Goal: Task Accomplishment & Management: Manage account settings

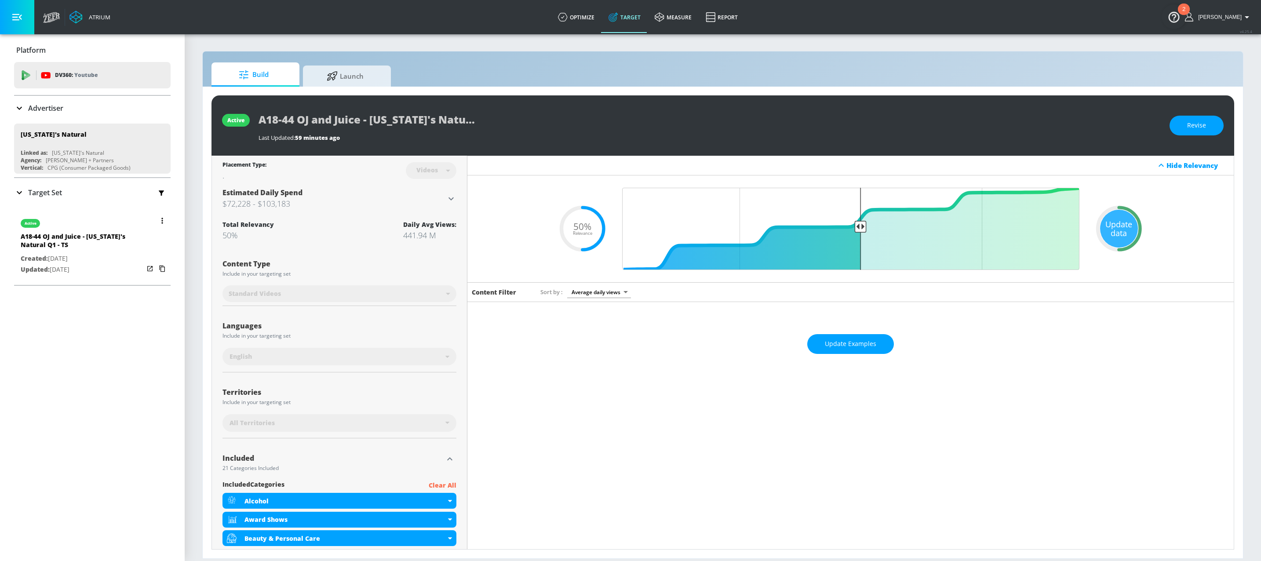
click at [156, 221] on button "button" at bounding box center [162, 220] width 12 height 12
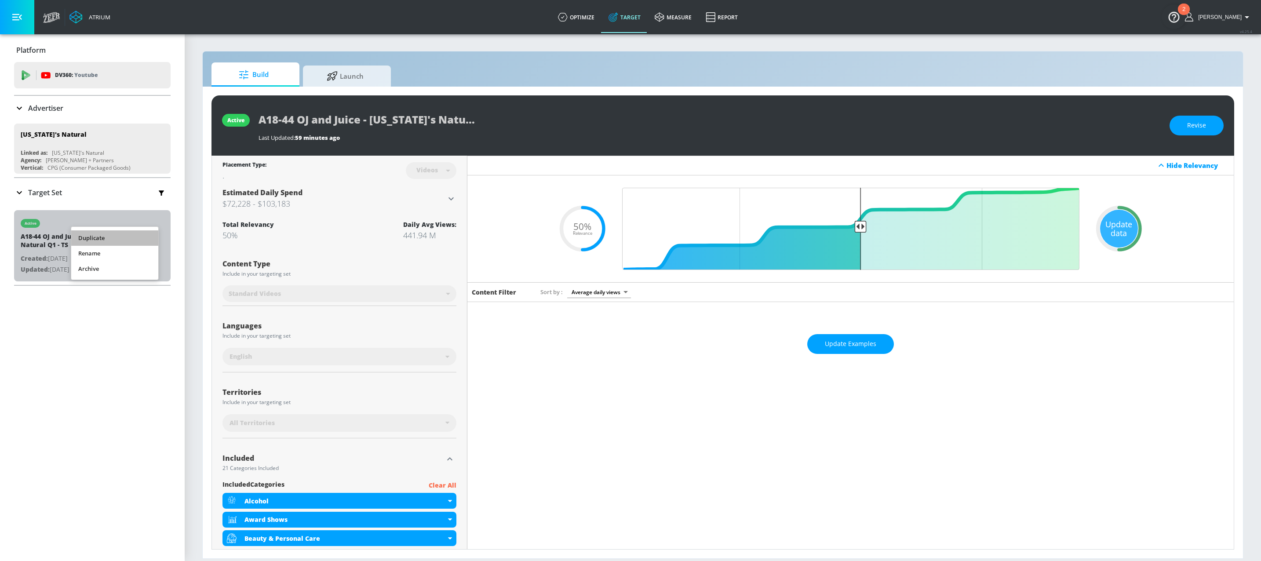
click at [103, 236] on li "Duplicate" at bounding box center [114, 237] width 87 height 15
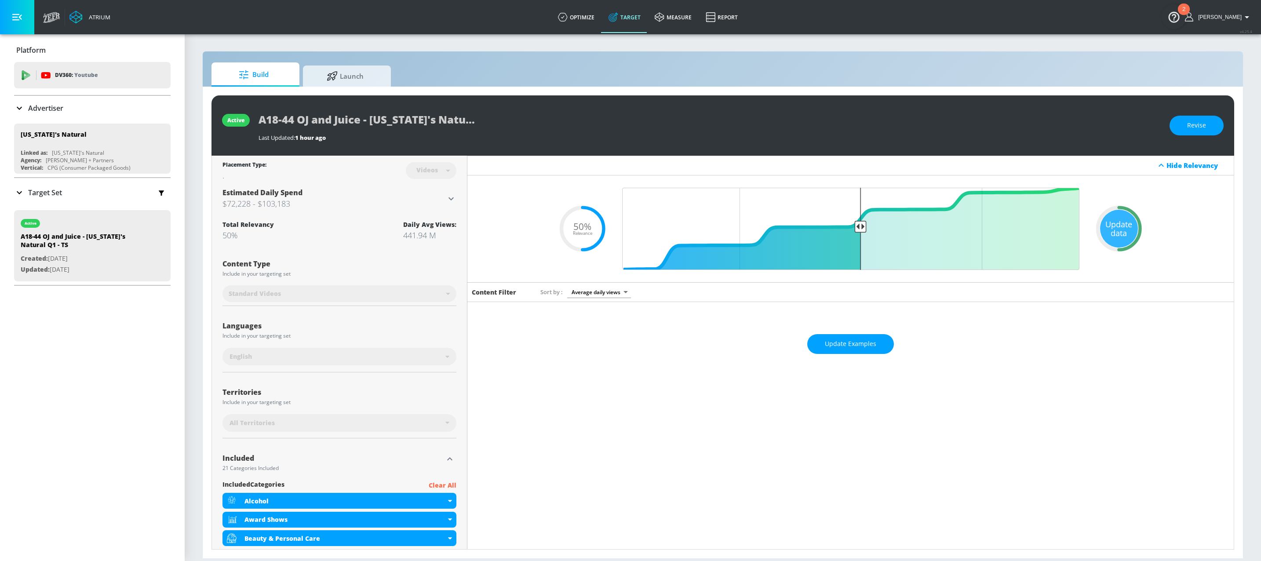
click at [21, 193] on icon at bounding box center [19, 192] width 11 height 11
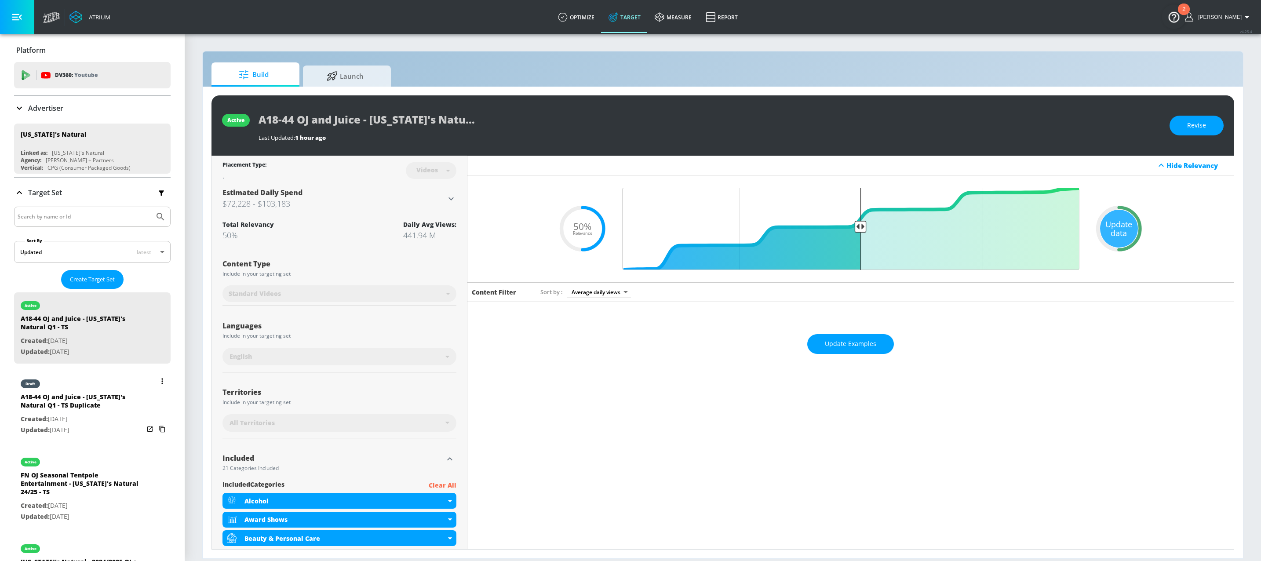
click at [85, 404] on div "A18-44 OJ and Juice - [US_STATE]'s Natural Q1 - TS Duplicate" at bounding box center [82, 402] width 123 height 21
type input "A18-44 OJ and Juice - [US_STATE]'s Natural Q1 - TS Duplicate"
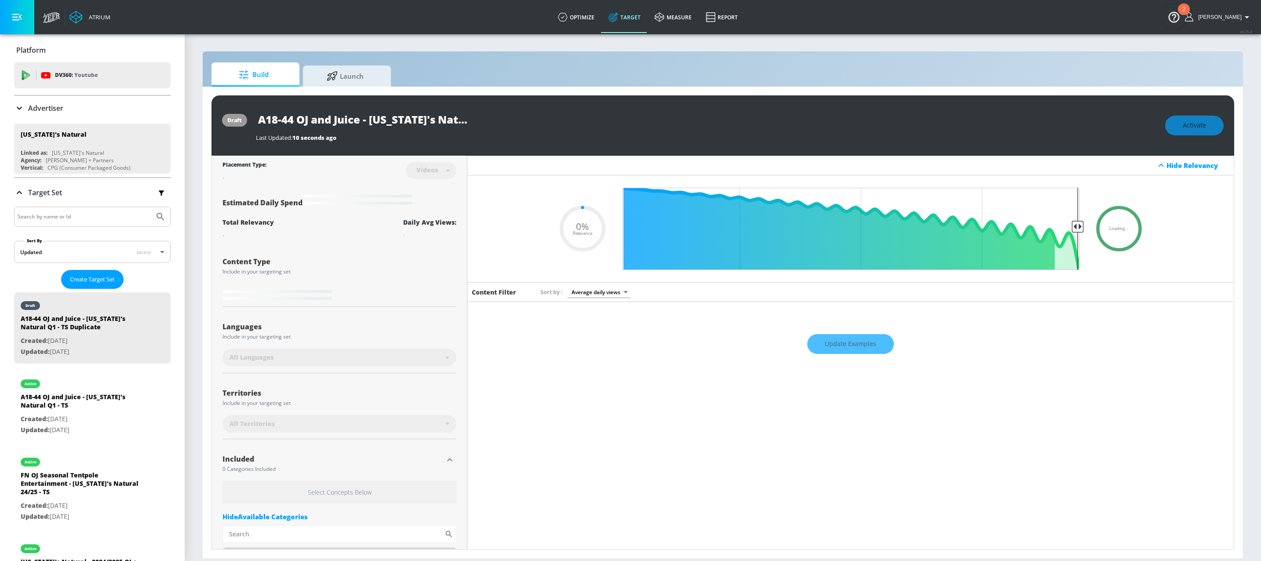
type input "0.5"
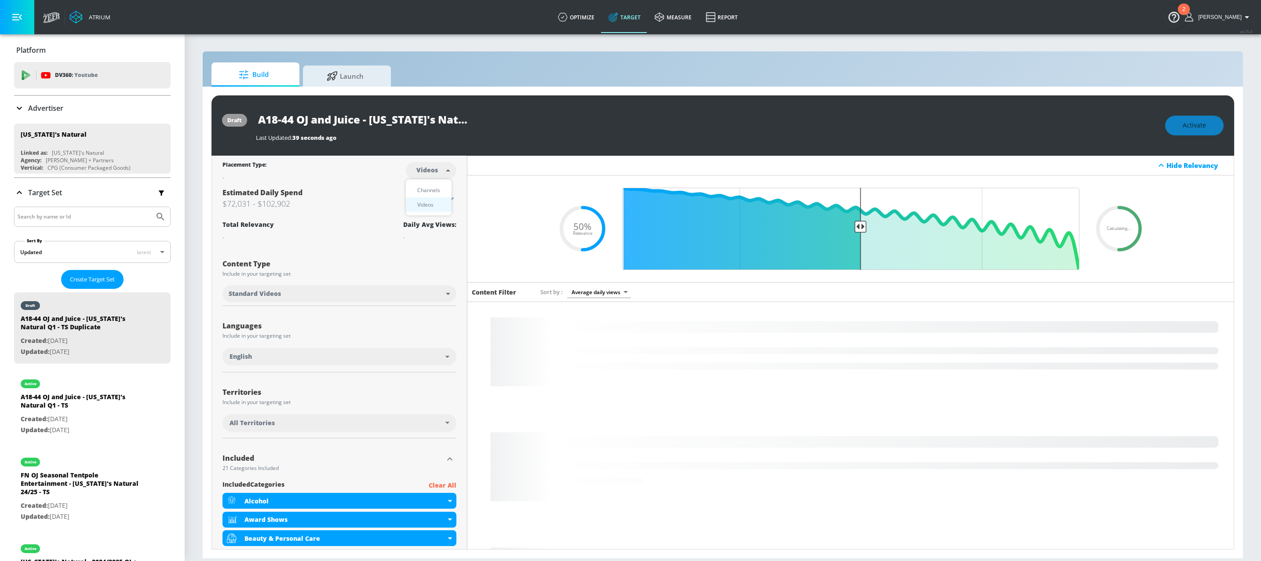
click at [438, 171] on body "Atrium optimize Target measure Report optimize Target measure Report v 4.25.4 A…" at bounding box center [630, 280] width 1261 height 561
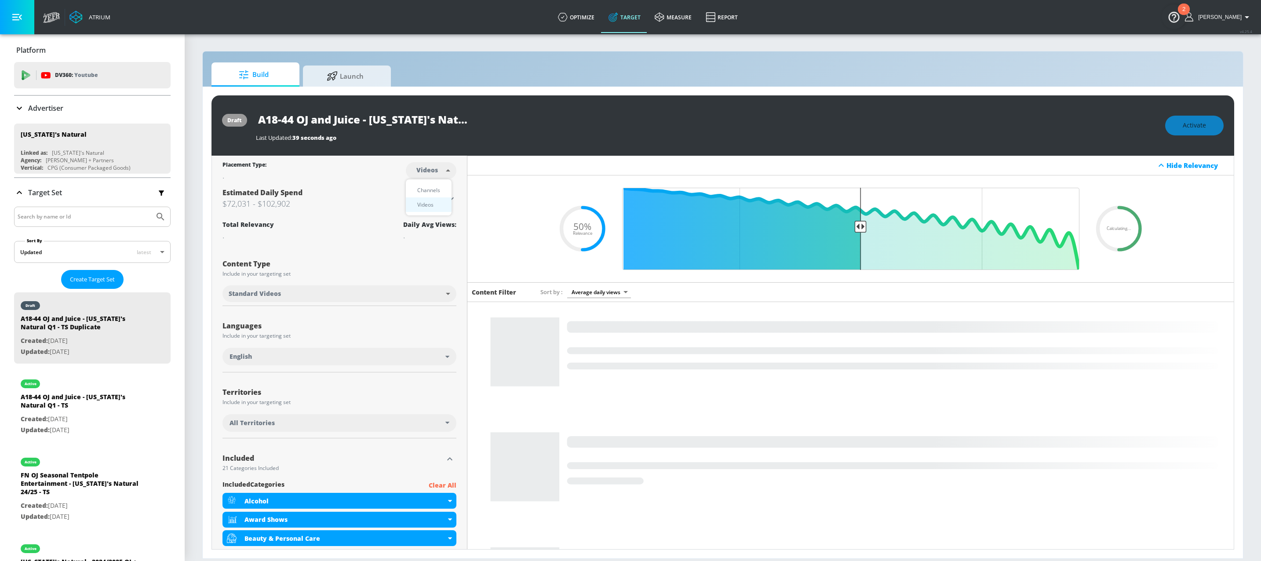
click at [437, 191] on div "Channels" at bounding box center [429, 189] width 32 height 9
type input "channels"
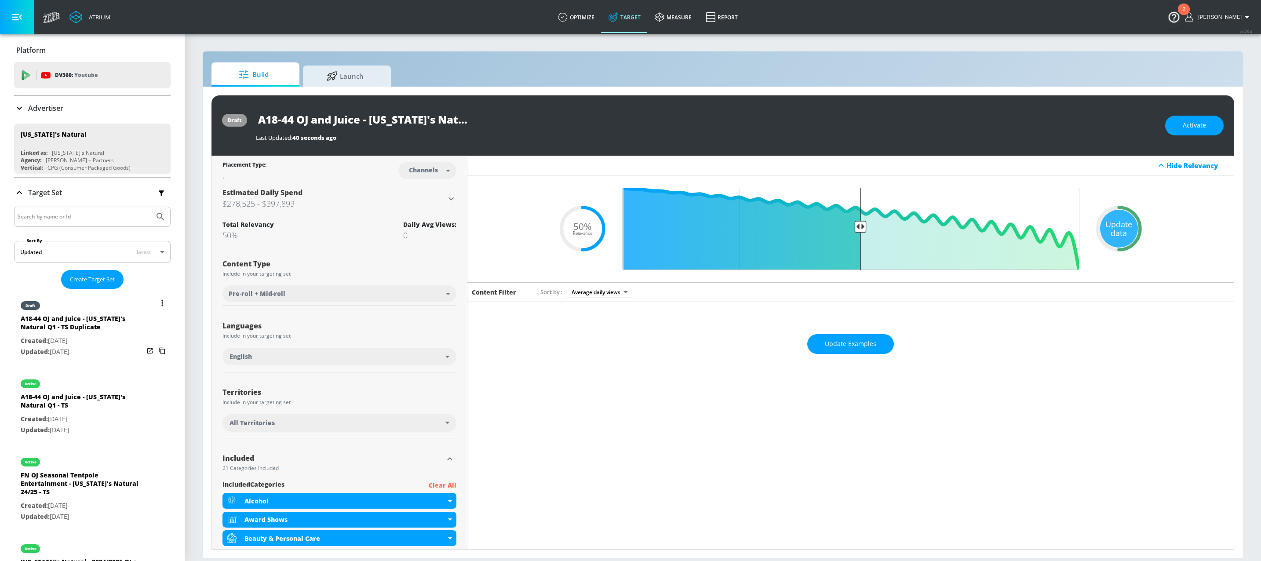
click at [156, 304] on button "list of Target Set" at bounding box center [162, 303] width 12 height 12
click at [1203, 125] on div at bounding box center [630, 280] width 1261 height 561
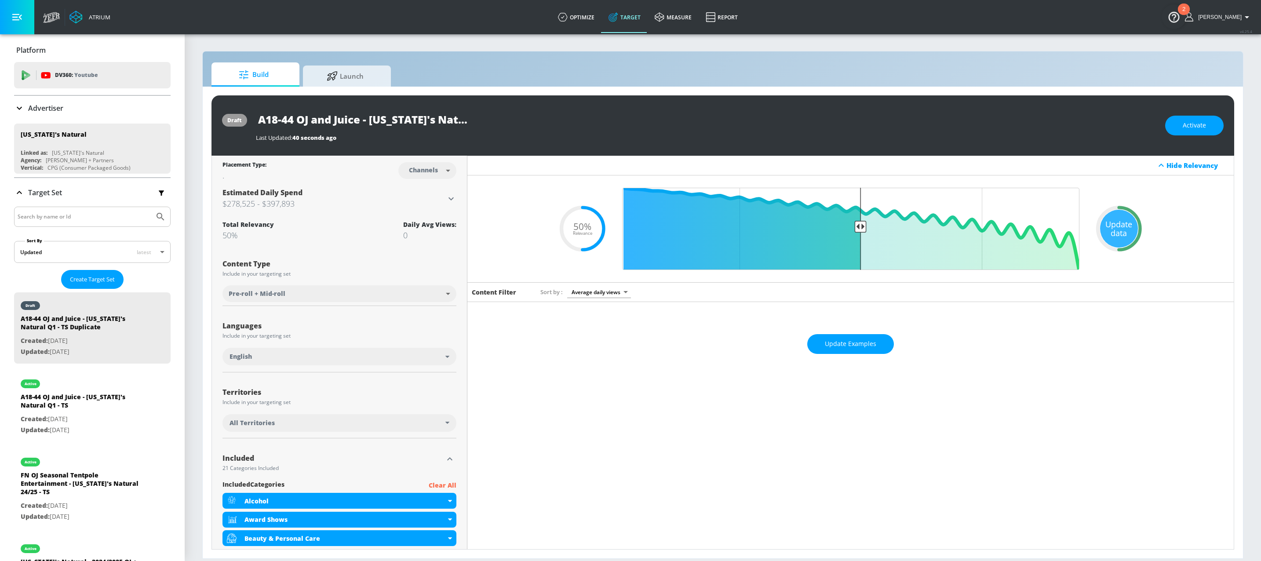
click at [1196, 127] on span "Activate" at bounding box center [1193, 125] width 23 height 11
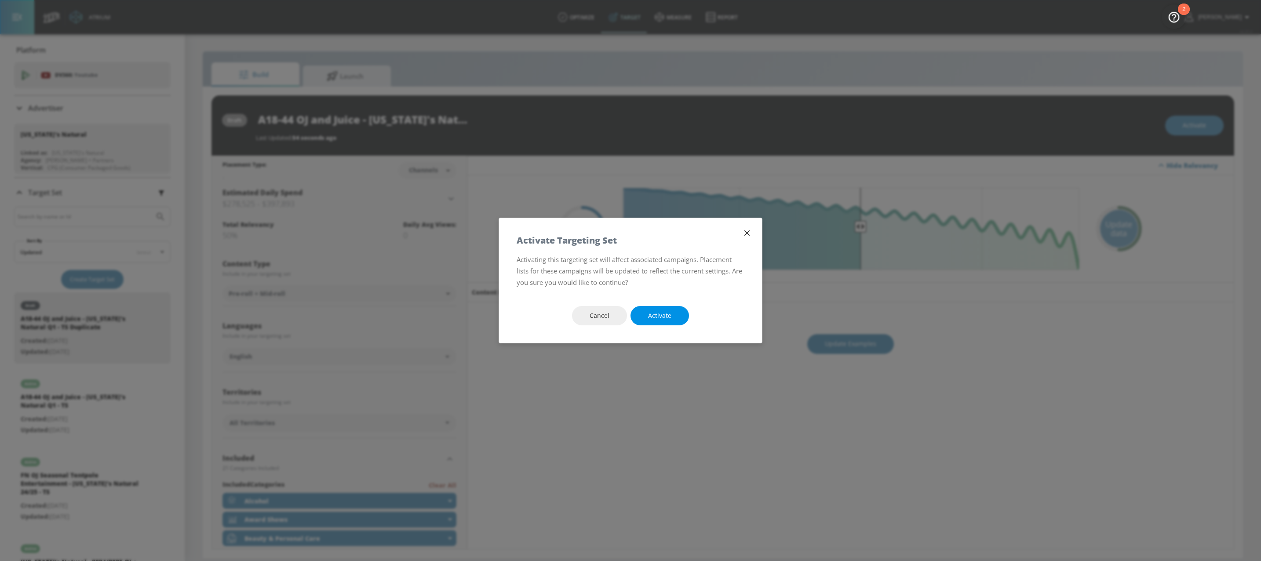
click at [660, 317] on span "Activate" at bounding box center [659, 315] width 23 height 11
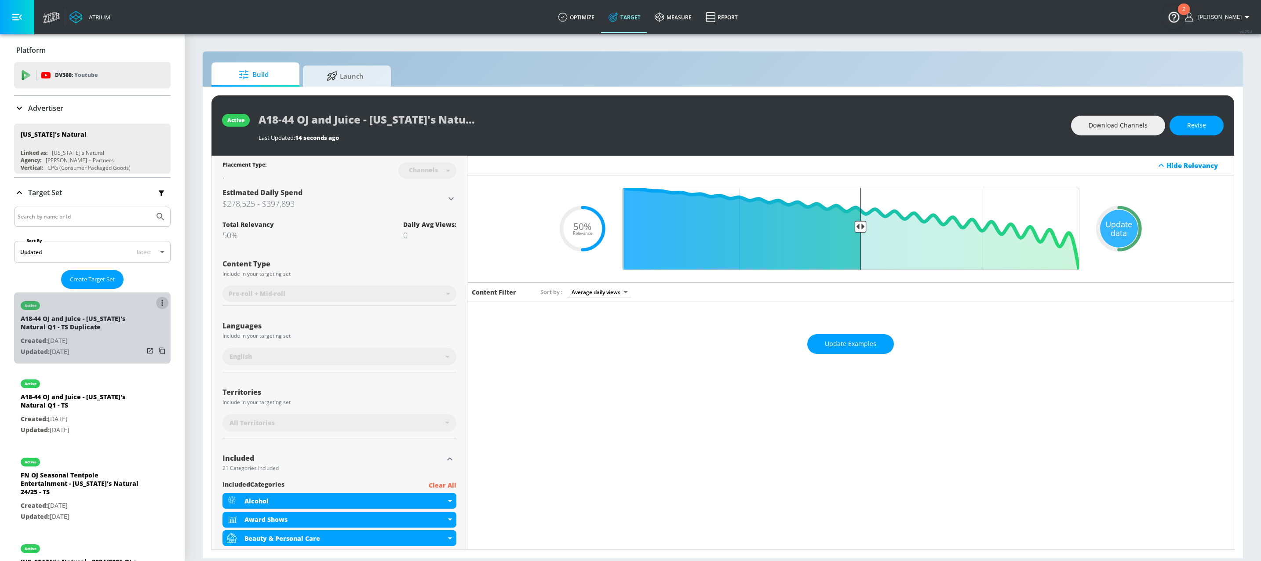
click at [161, 300] on icon "list of Target Set" at bounding box center [162, 303] width 2 height 6
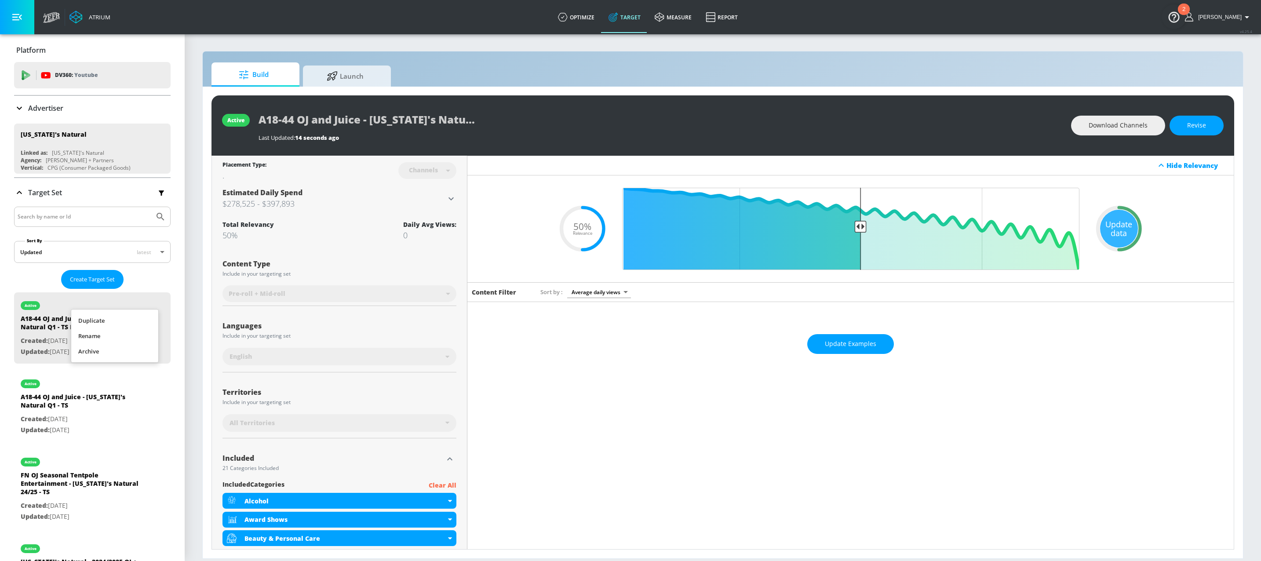
click at [111, 337] on li "Rename" at bounding box center [114, 335] width 87 height 15
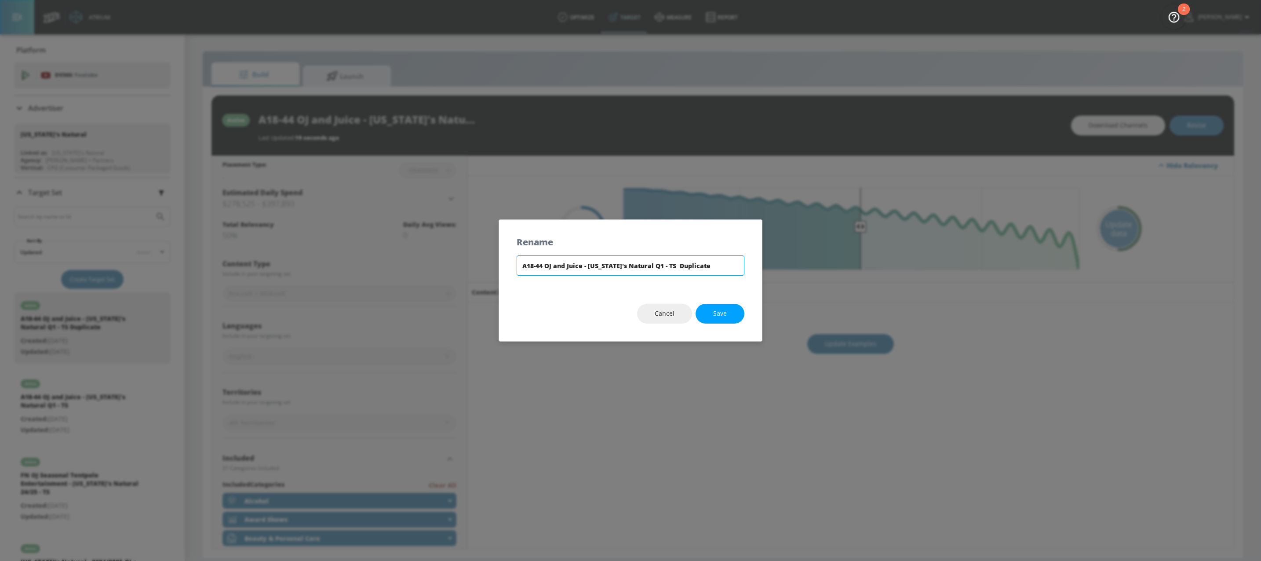
drag, startPoint x: 656, startPoint y: 264, endPoint x: 731, endPoint y: 263, distance: 75.6
click at [731, 263] on input "A18-44 OJ and Juice - [US_STATE]'s Natural Q1 - TS Duplicate" at bounding box center [630, 265] width 228 height 20
type input "A18-44 OJ and Juice - [US_STATE]'s Natural Q1 - CT"
click at [722, 305] on button "Save" at bounding box center [719, 314] width 49 height 20
type input "A18-44 OJ and Juice - [US_STATE]'s Natural Q1 - CT"
